Goal: Information Seeking & Learning: Learn about a topic

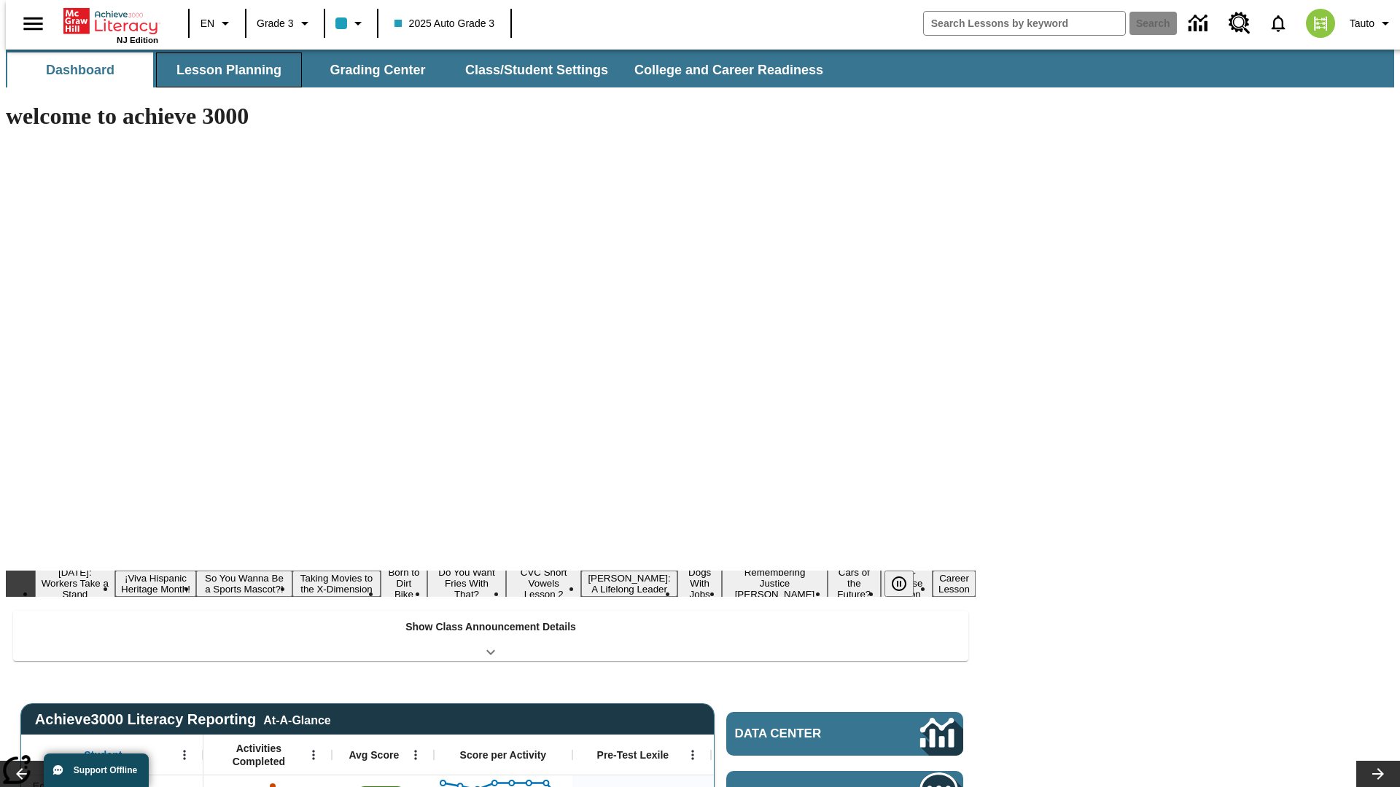
click at [223, 70] on button "Lesson Planning" at bounding box center [229, 69] width 146 height 35
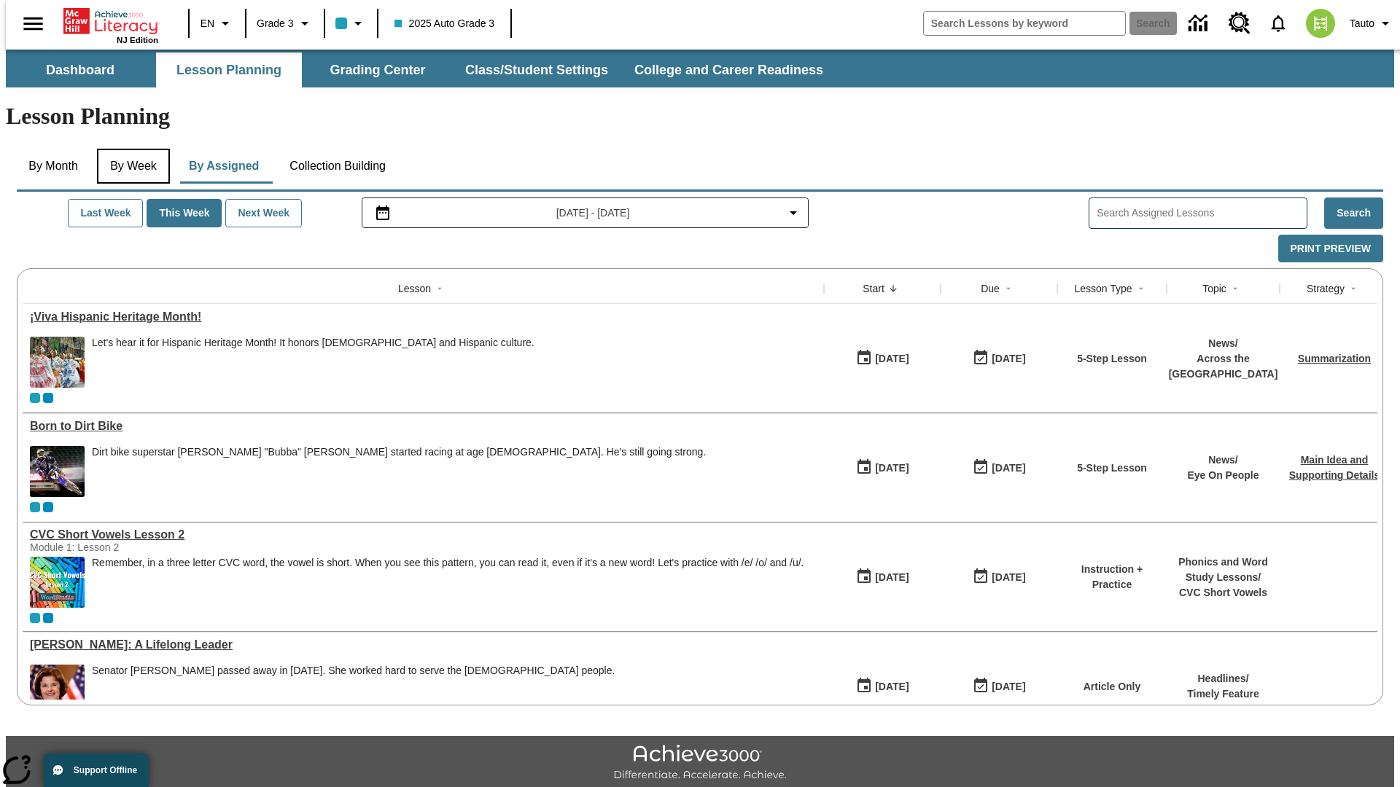
click at [131, 149] on button "By Week" at bounding box center [133, 166] width 73 height 35
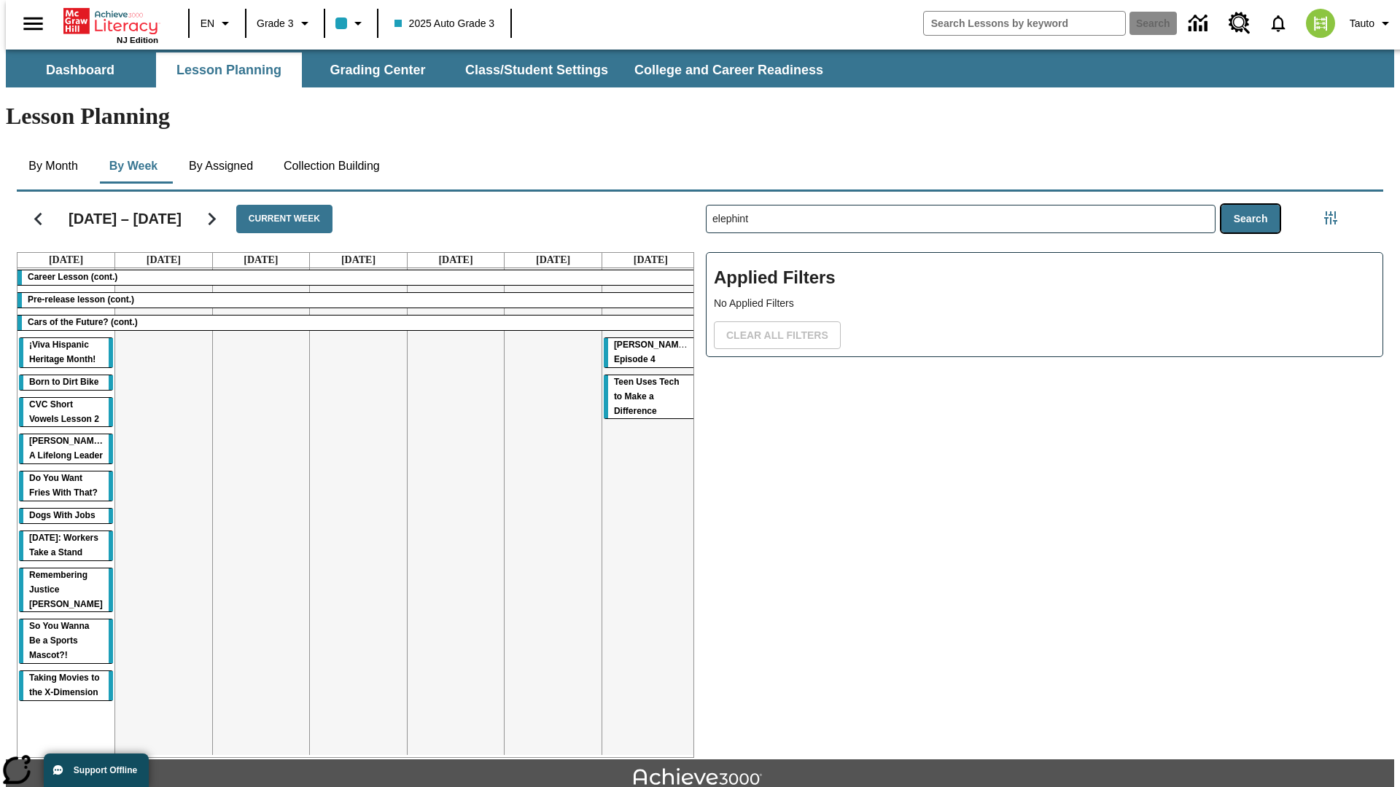
click at [1254, 205] on button "Search" at bounding box center [1250, 219] width 59 height 28
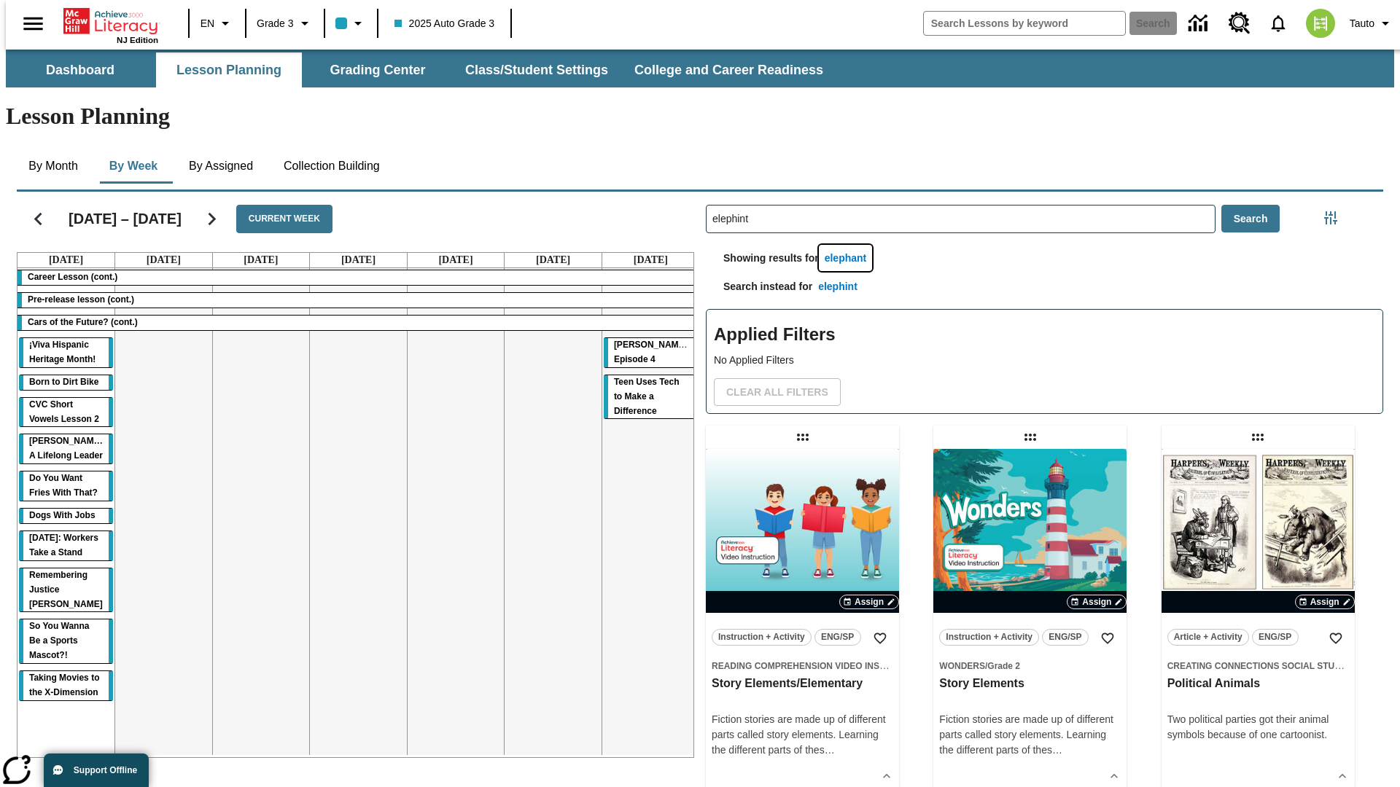
click at [848, 245] on button "elephant" at bounding box center [846, 258] width 54 height 27
type input "elephant"
